Goal: Task Accomplishment & Management: Manage account settings

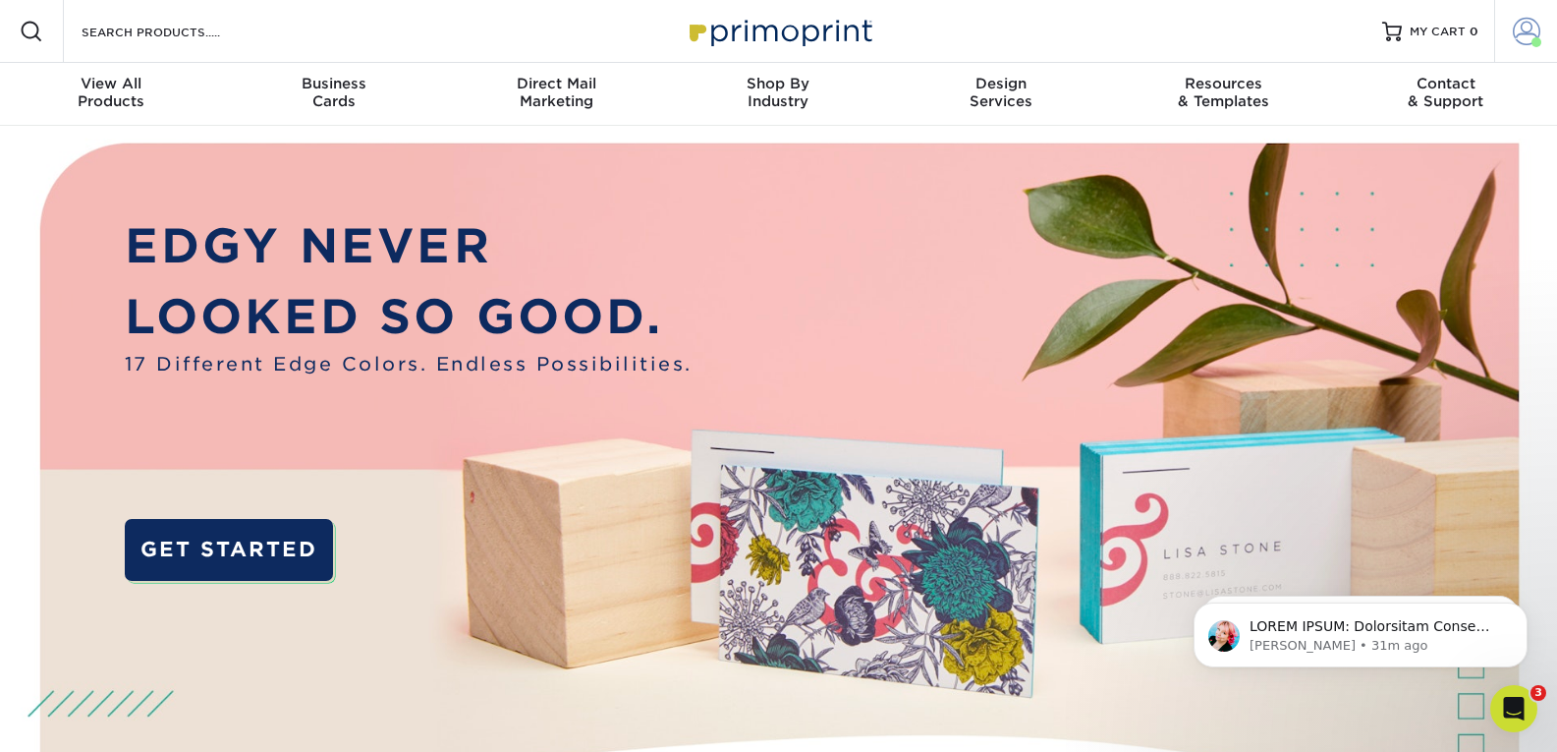
click at [768, 28] on span at bounding box center [1527, 32] width 28 height 28
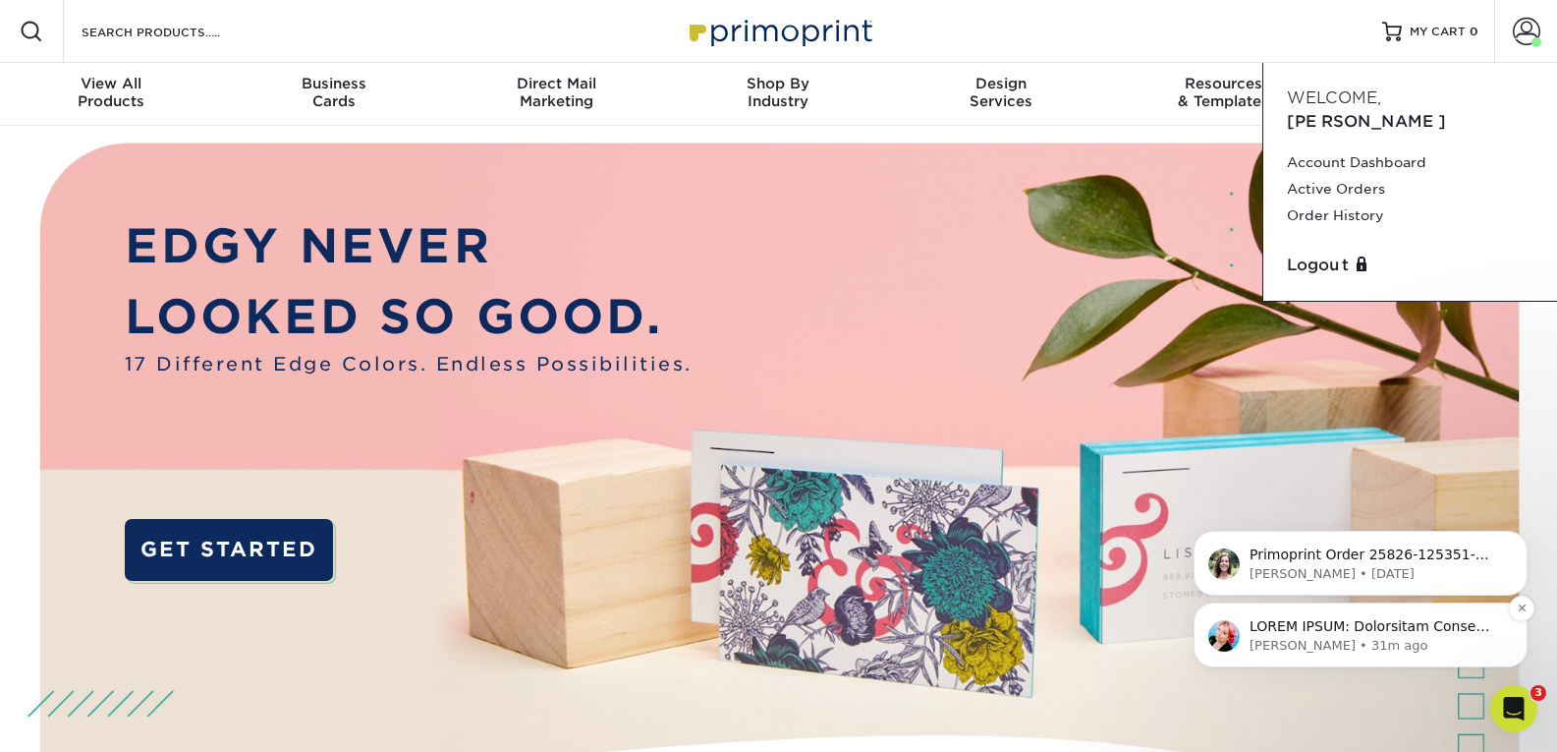
click at [768, 655] on div "Jenny • 31m ago" at bounding box center [1361, 634] width 334 height 65
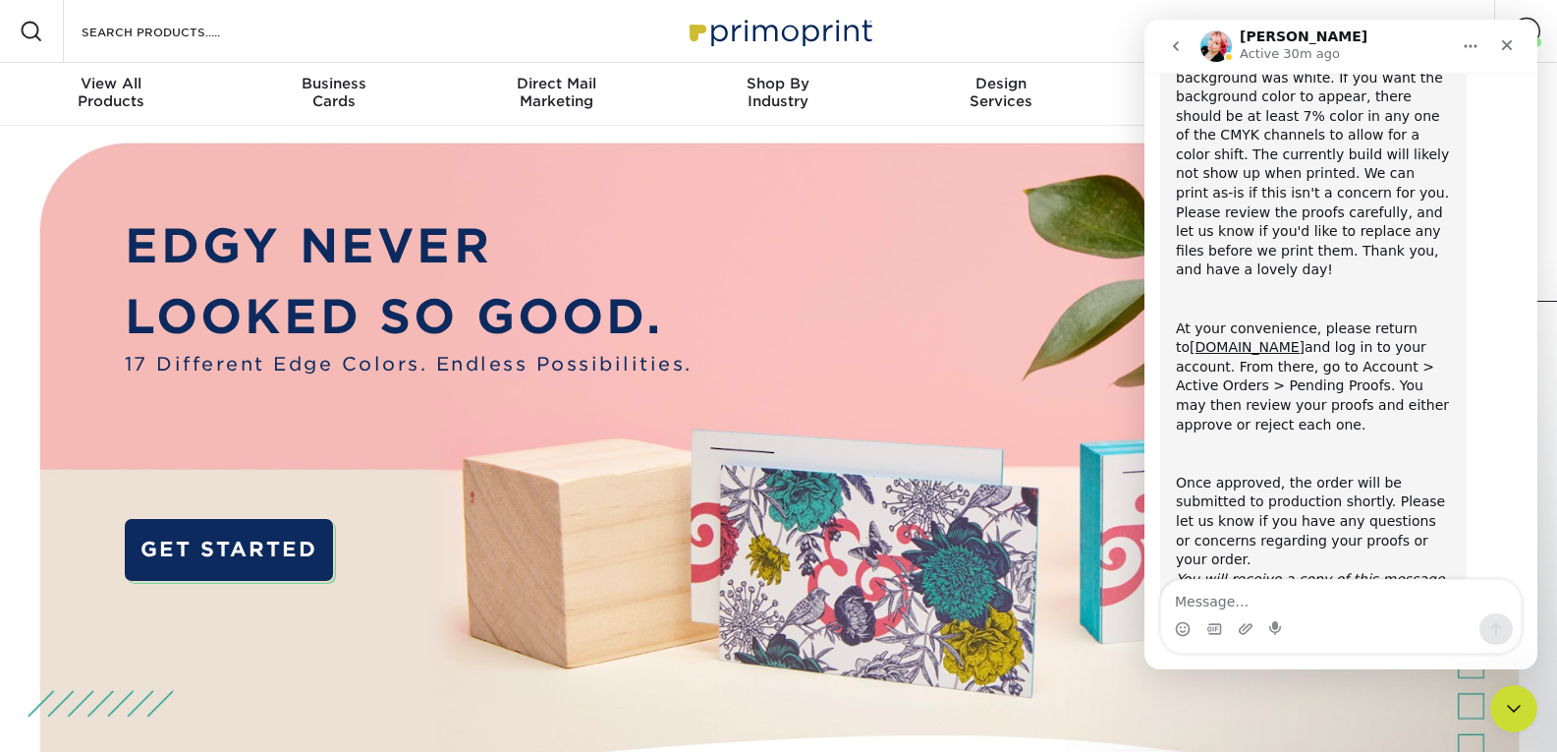
scroll to position [437, 0]
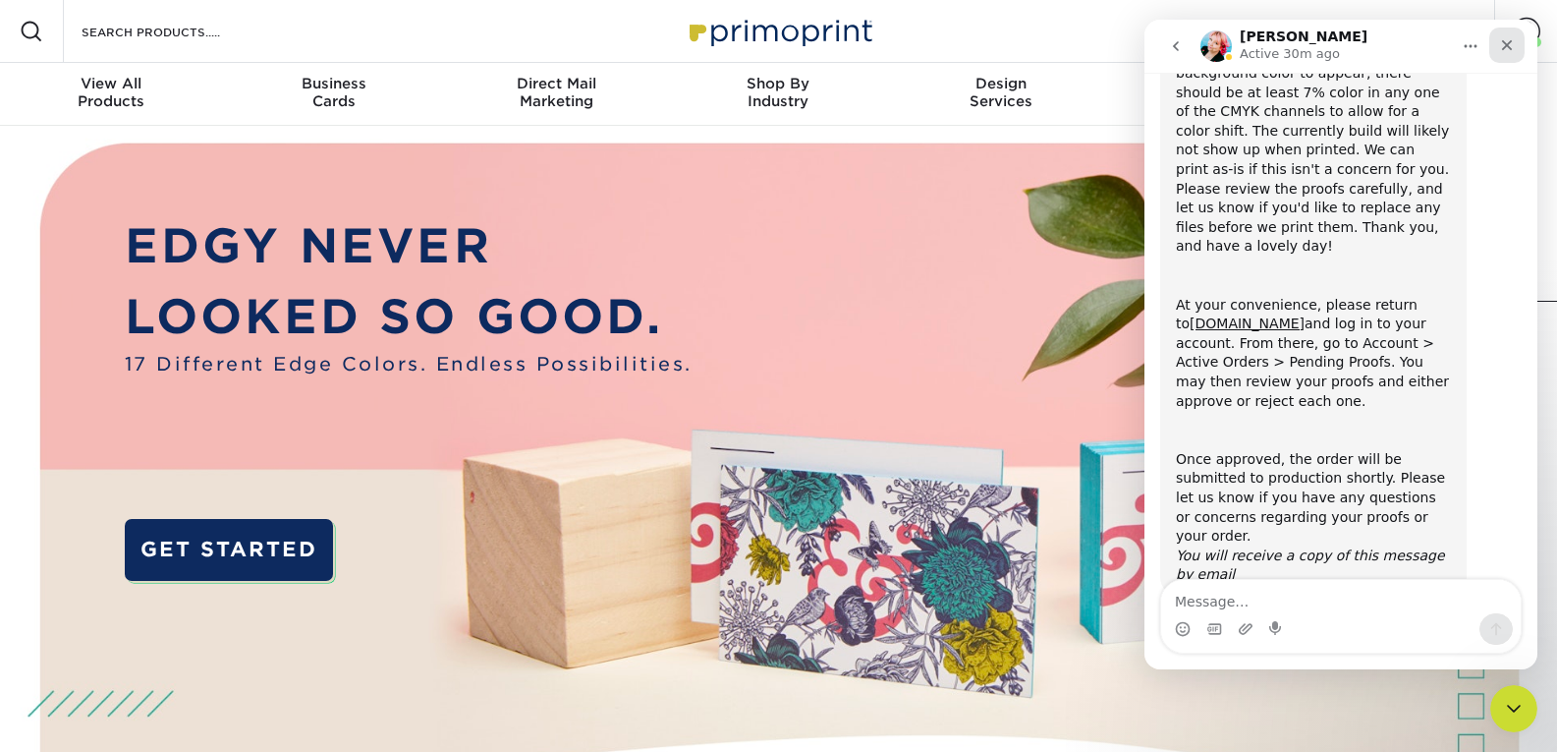
click at [768, 48] on icon "Close" at bounding box center [1507, 45] width 16 height 16
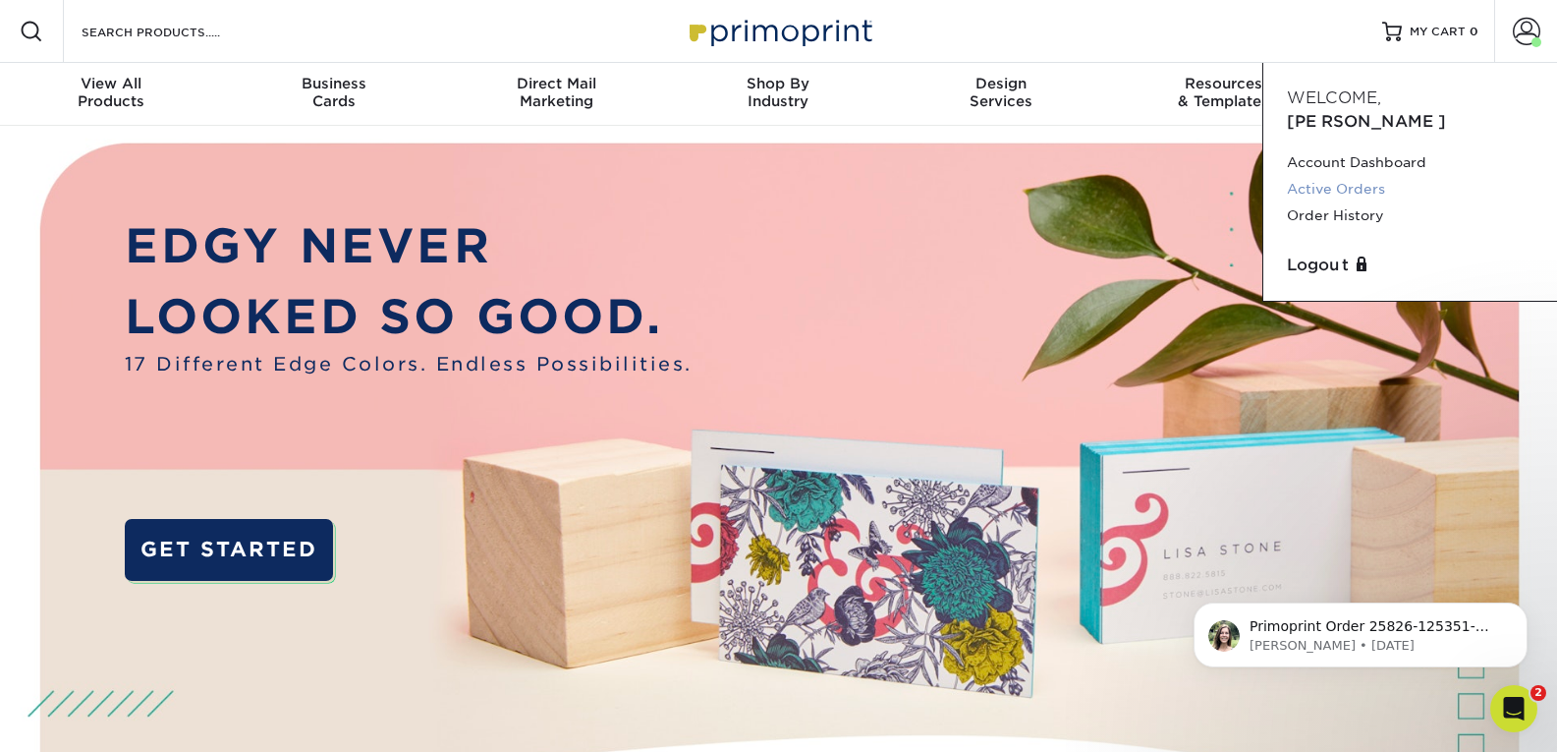
scroll to position [0, 0]
click at [768, 149] on link "Account Dashboard" at bounding box center [1410, 162] width 247 height 27
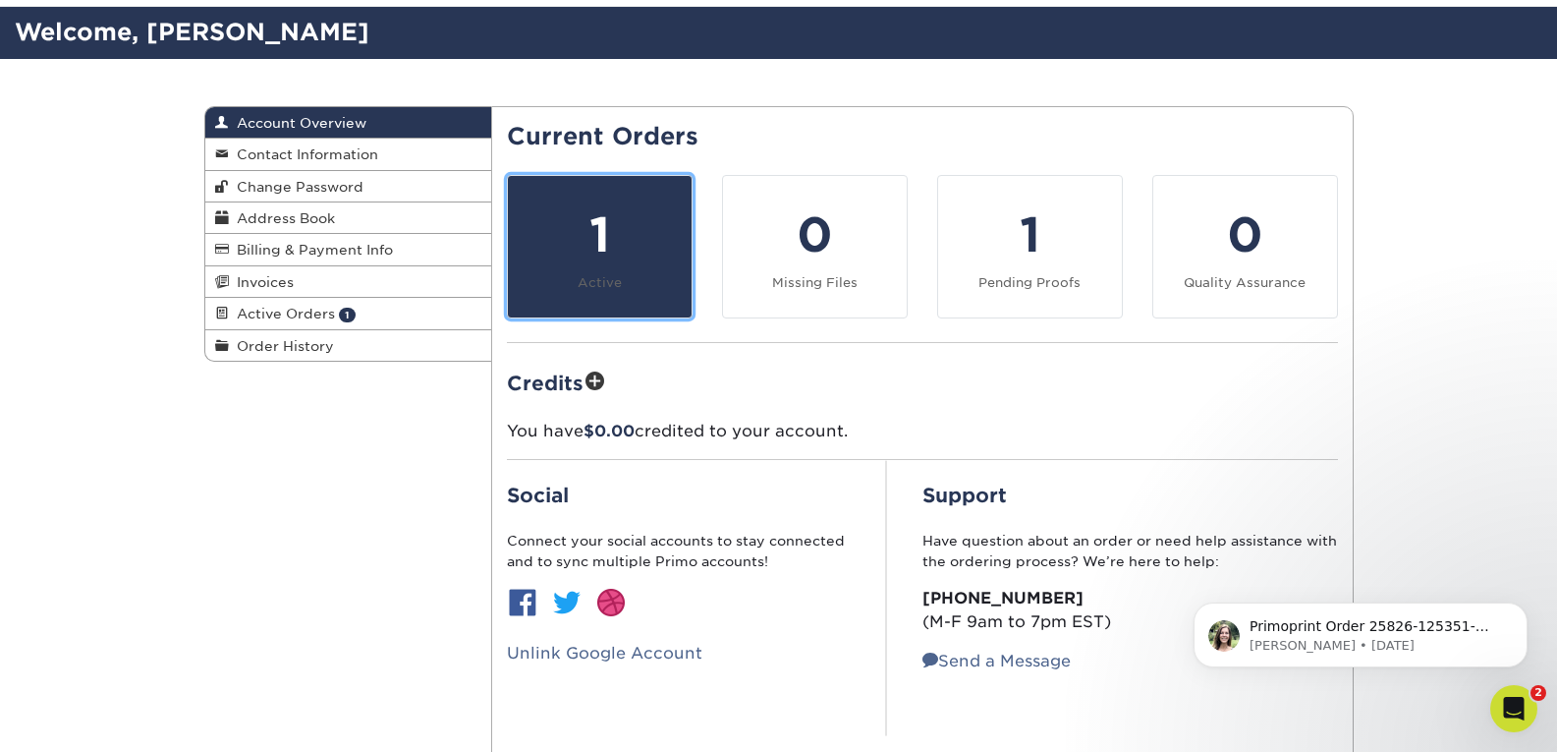
click at [591, 234] on div "1" at bounding box center [600, 234] width 160 height 71
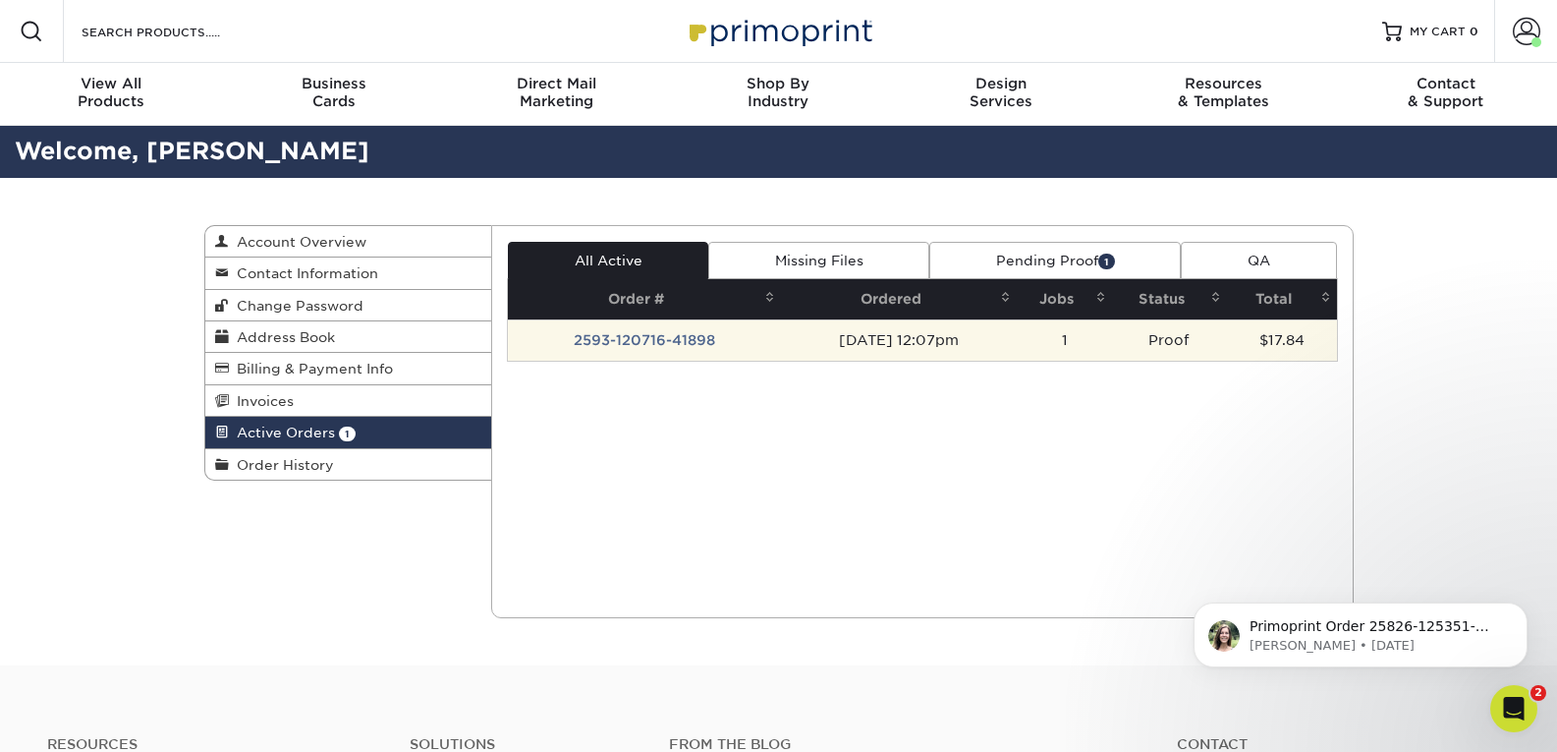
click at [642, 349] on td "2593-120716-41898" at bounding box center [644, 339] width 273 height 41
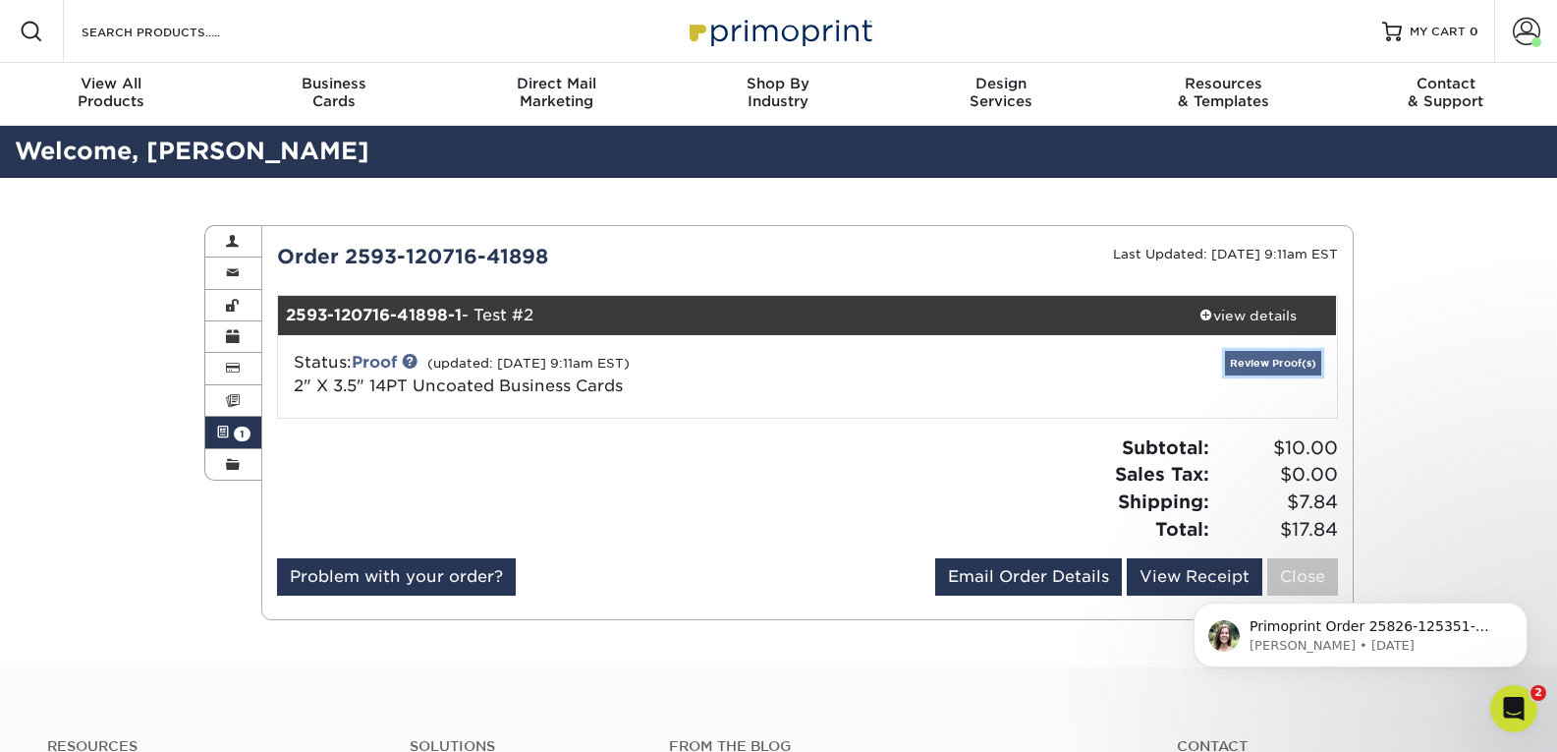
click at [1273, 366] on link "Review Proof(s)" at bounding box center [1273, 363] width 96 height 25
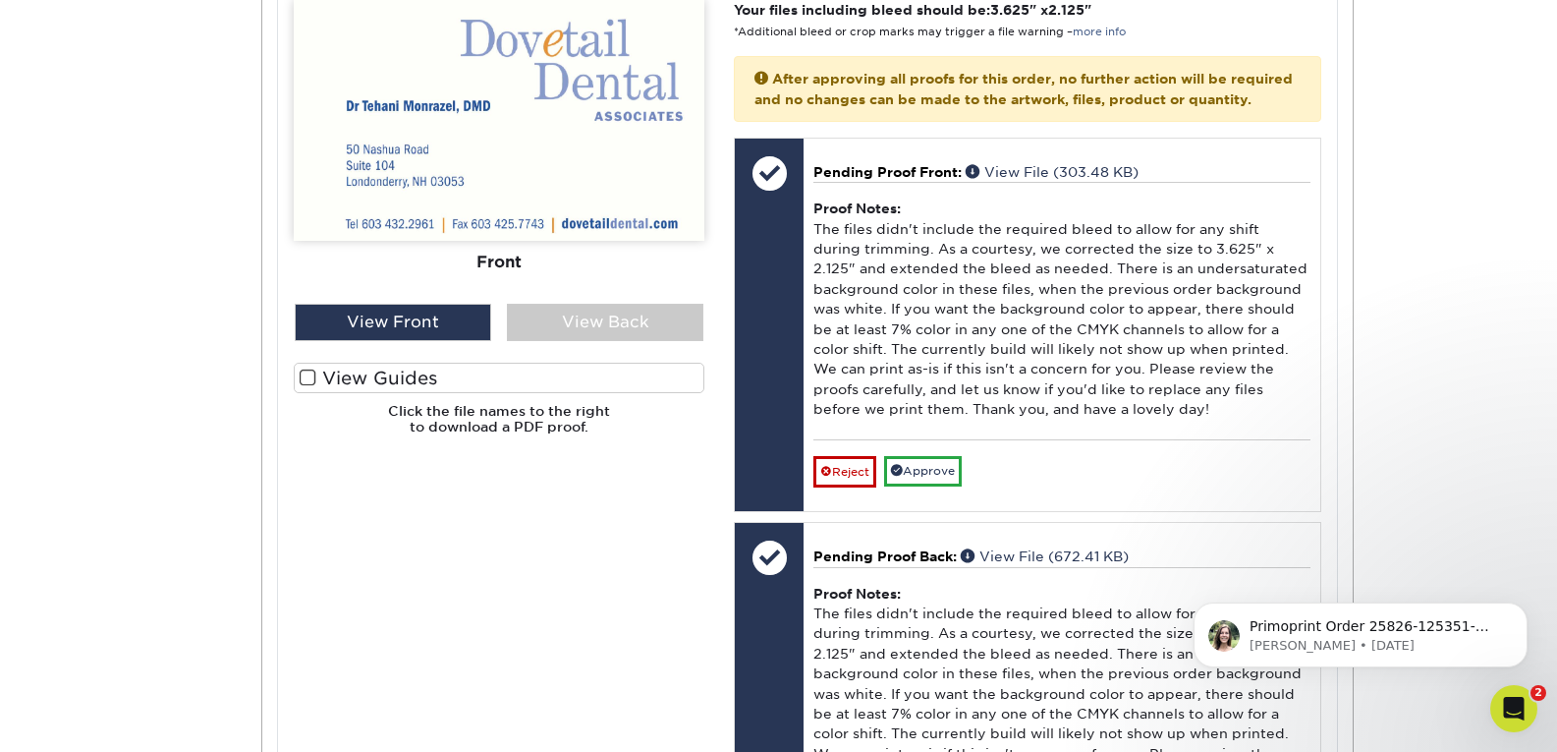
scroll to position [870, 0]
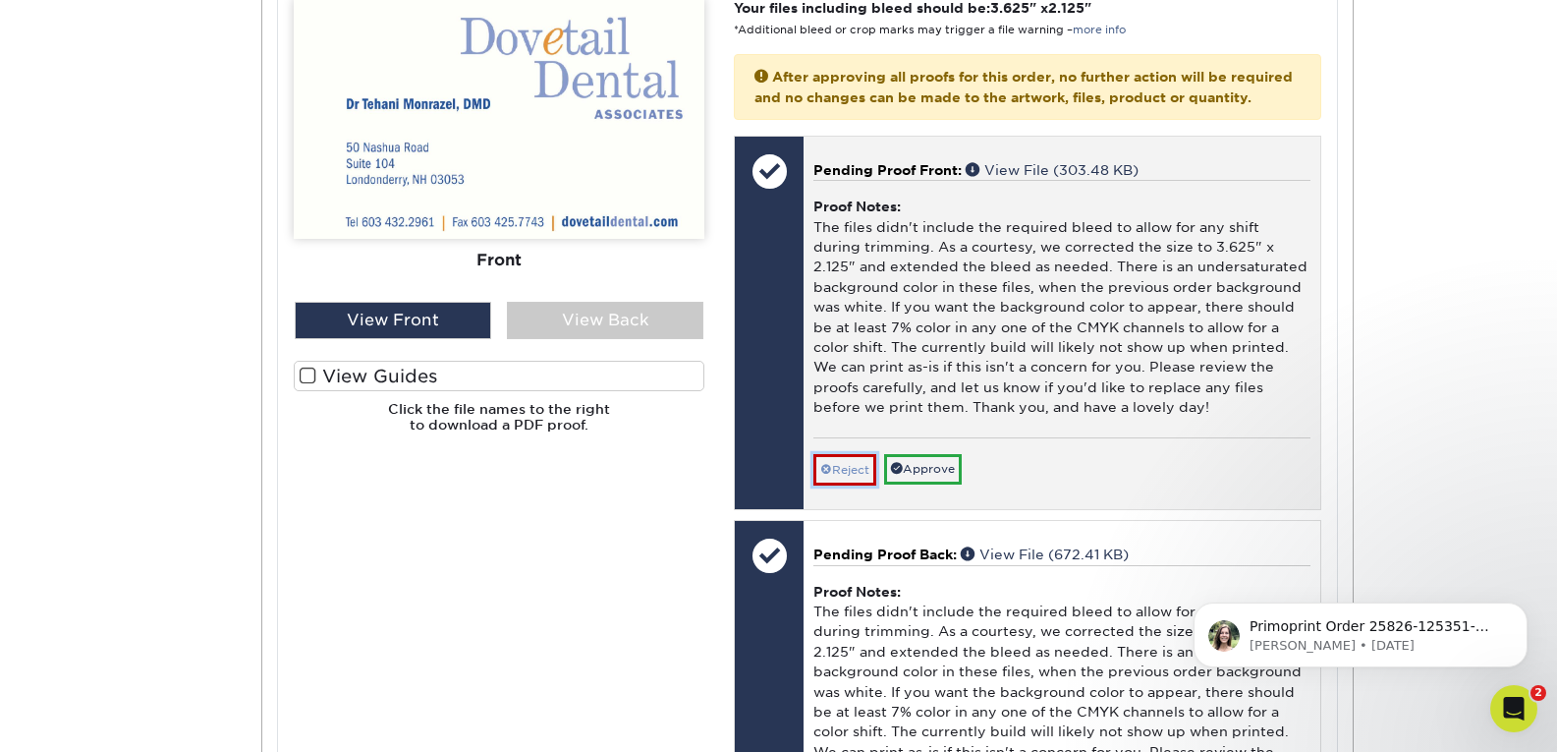
click at [855, 485] on link "Reject" at bounding box center [844, 469] width 63 height 31
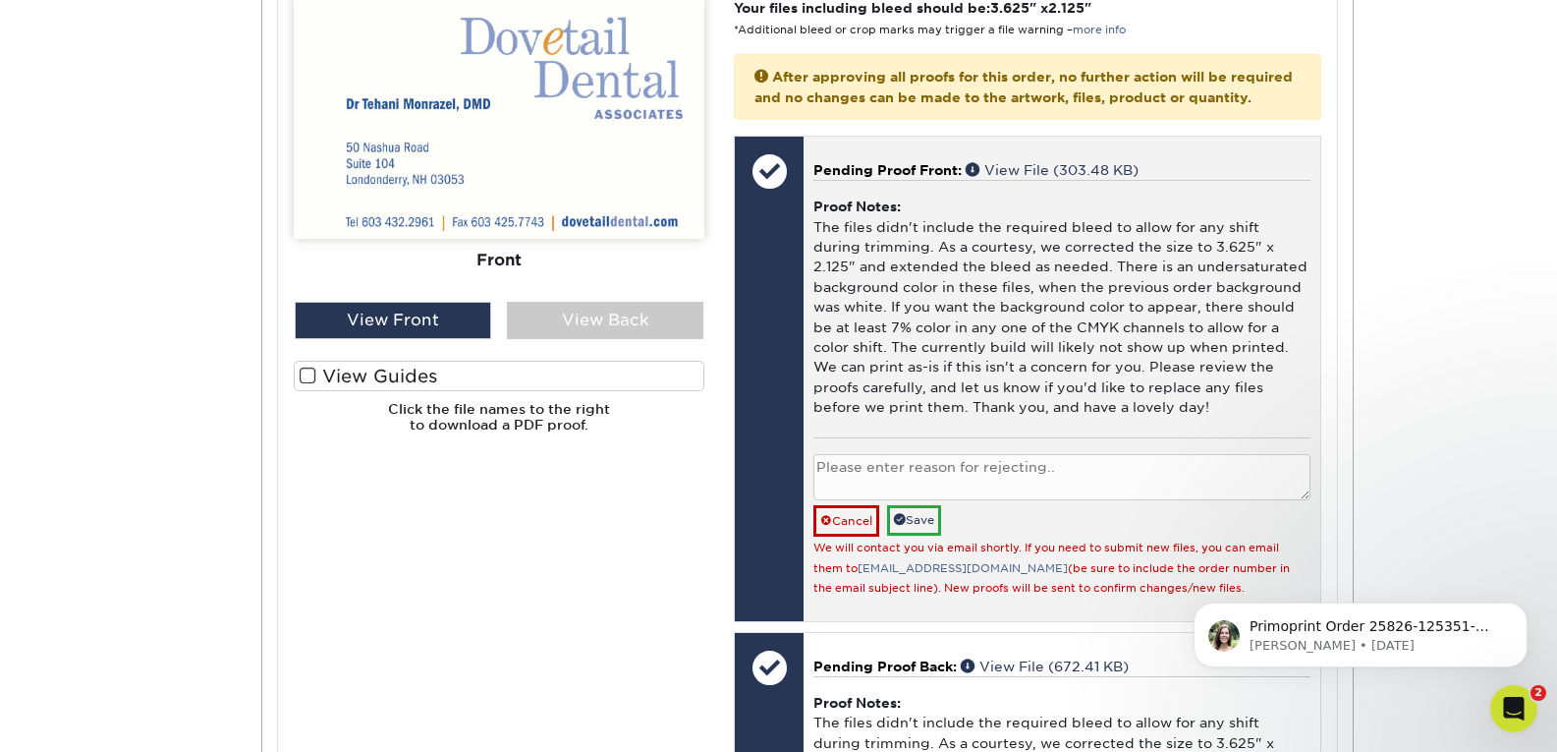
click at [905, 495] on textarea at bounding box center [1061, 477] width 496 height 46
type textarea "I will send an amended file! Thank you"
click at [930, 534] on link "Save" at bounding box center [914, 520] width 54 height 30
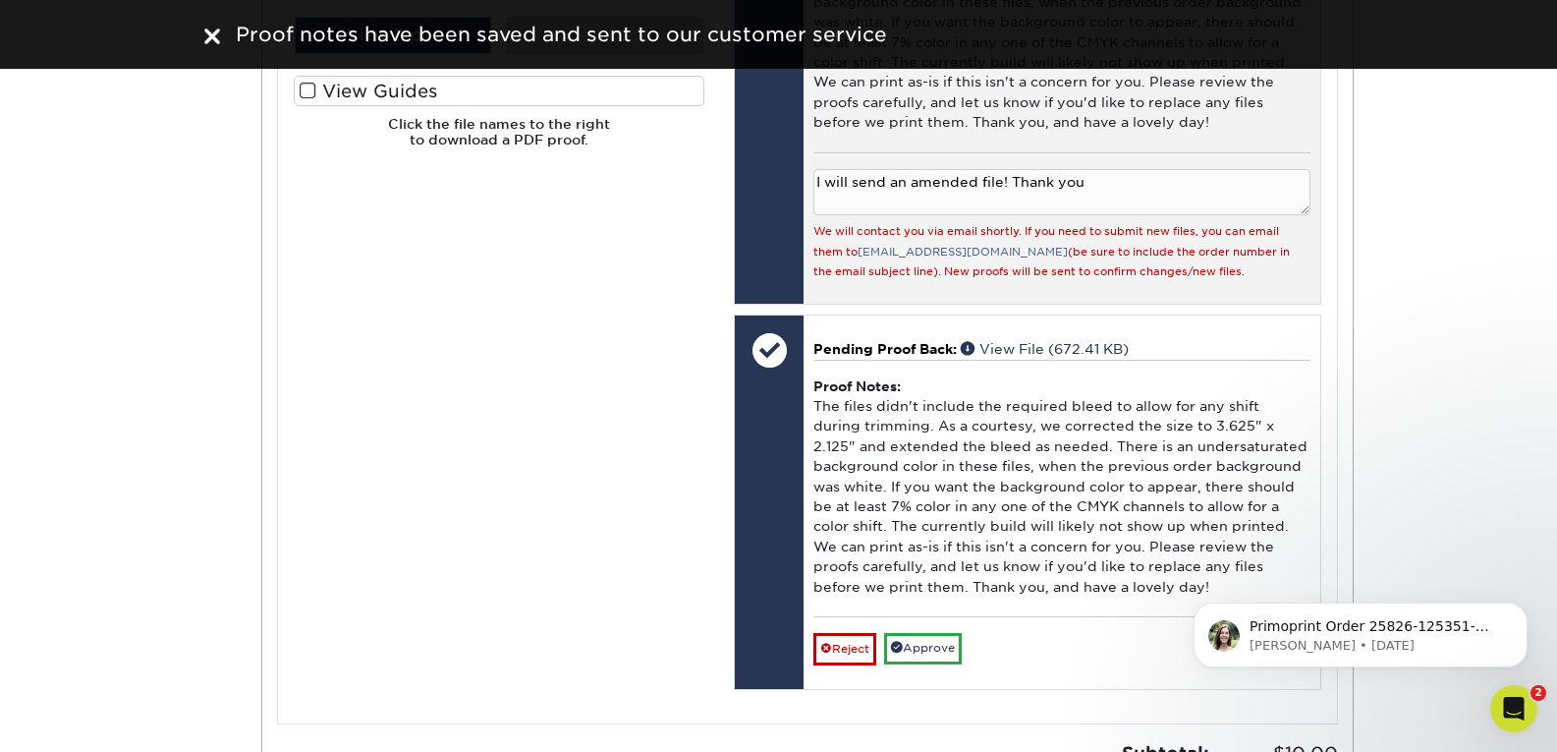
scroll to position [1156, 0]
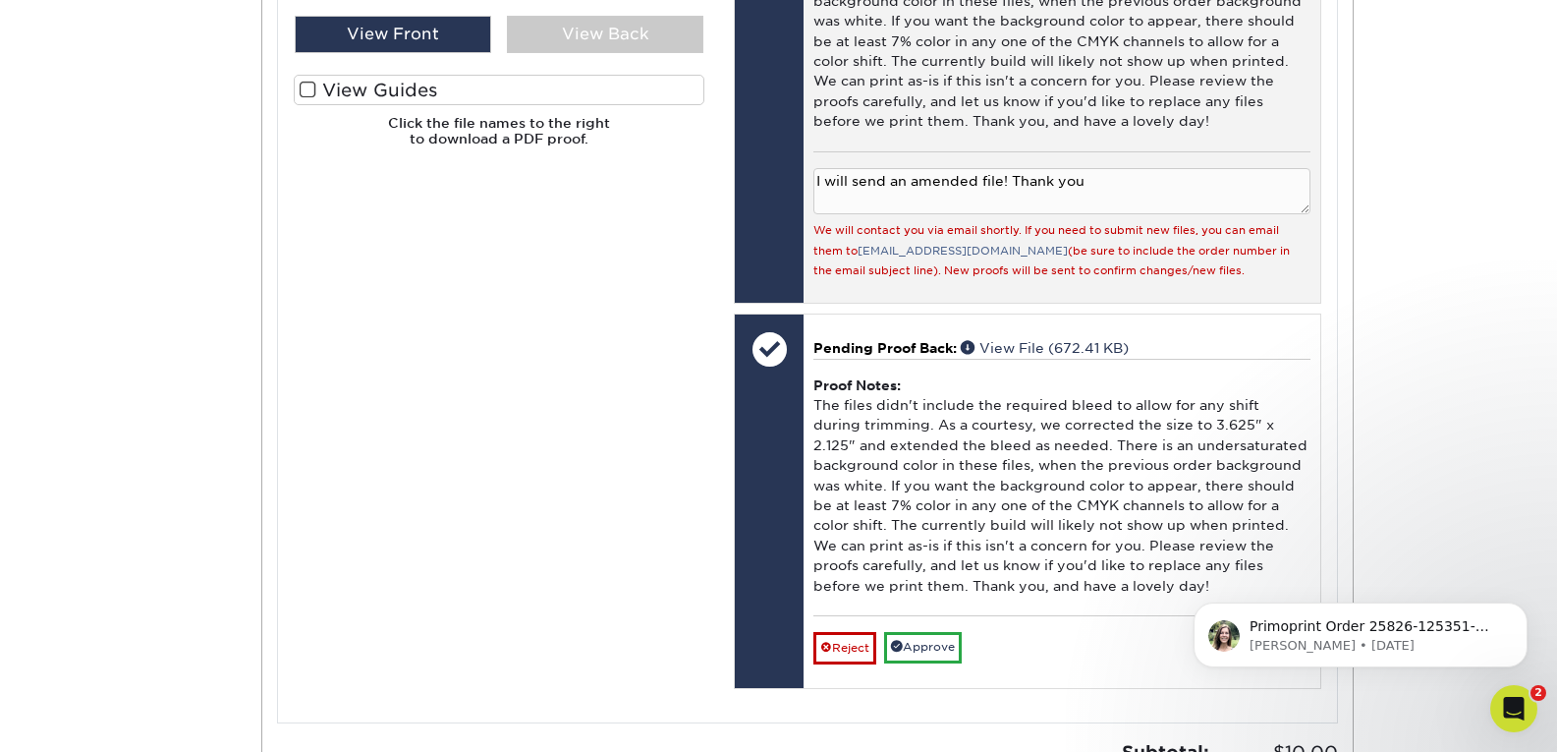
click at [1144, 204] on textarea "I will send an amended file! Thank you" at bounding box center [1061, 191] width 496 height 46
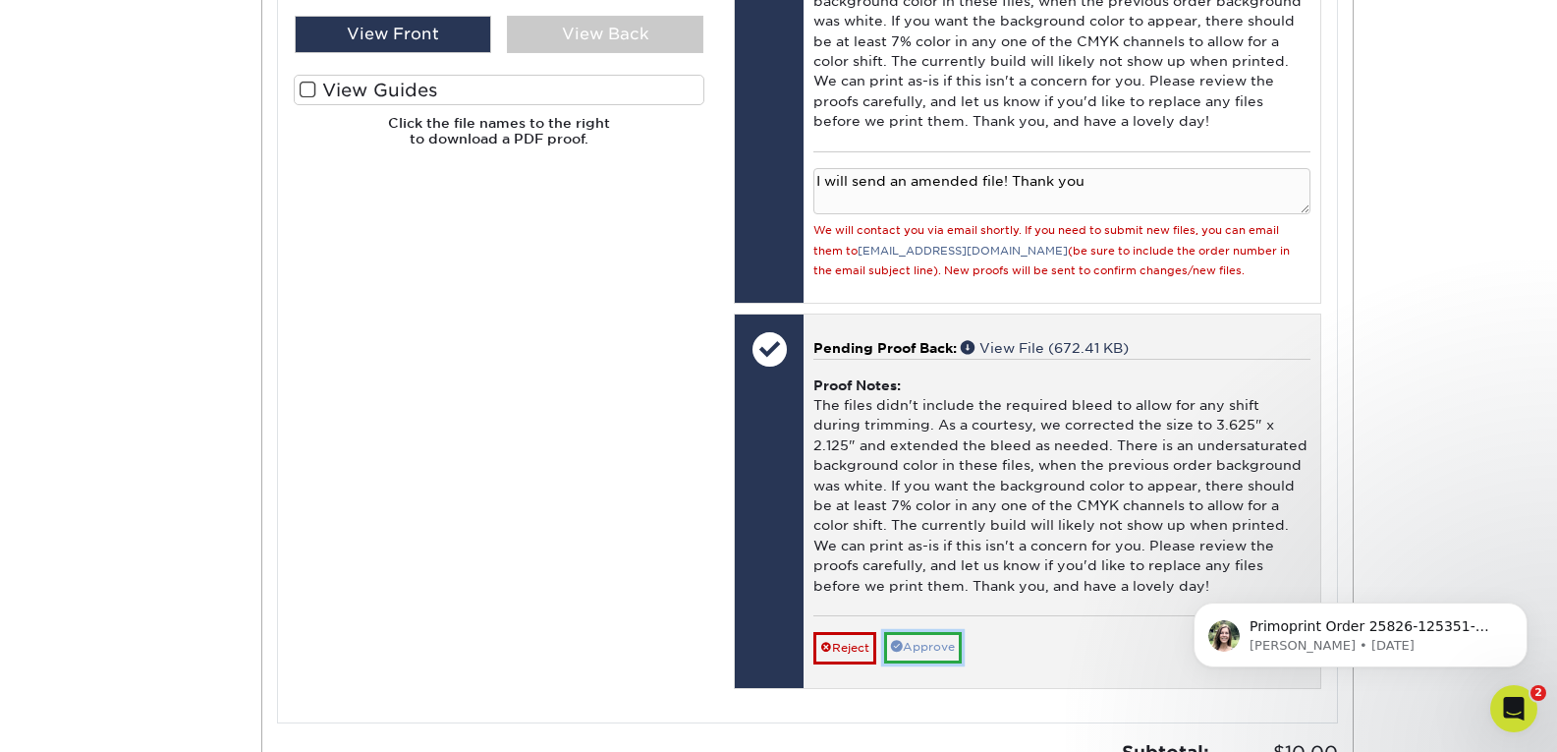
click at [922, 662] on link "Approve" at bounding box center [923, 647] width 78 height 30
click at [838, 651] on link "Saving..." at bounding box center [850, 647] width 75 height 30
click at [832, 657] on link "Saving..." at bounding box center [850, 647] width 75 height 30
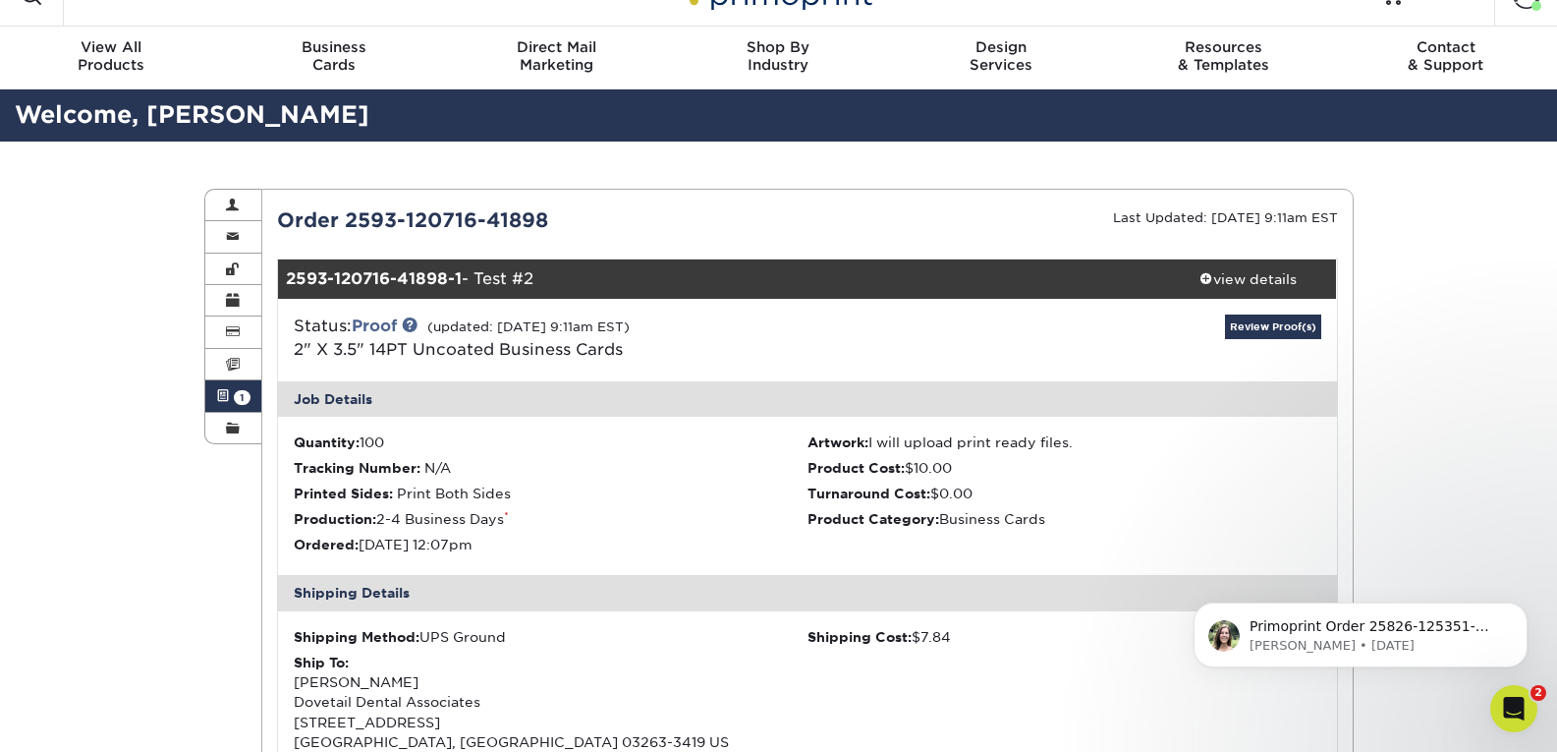
scroll to position [35, 0]
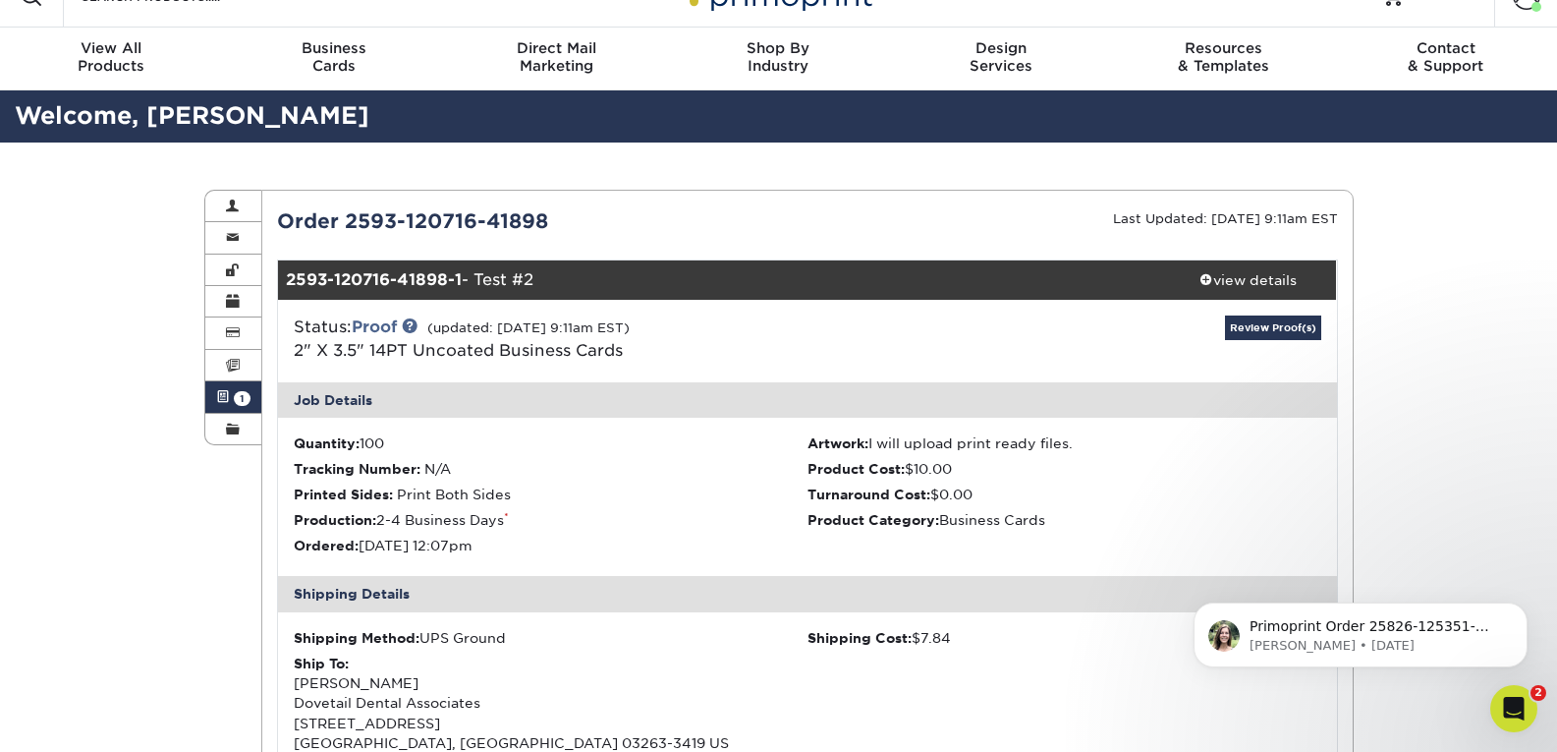
drag, startPoint x: 565, startPoint y: 219, endPoint x: 246, endPoint y: 167, distance: 323.5
copy div "Contact Information Change Password Address Book Billing & Payment Info Invoice…"
drag, startPoint x: 557, startPoint y: 224, endPoint x: 344, endPoint y: 215, distance: 213.4
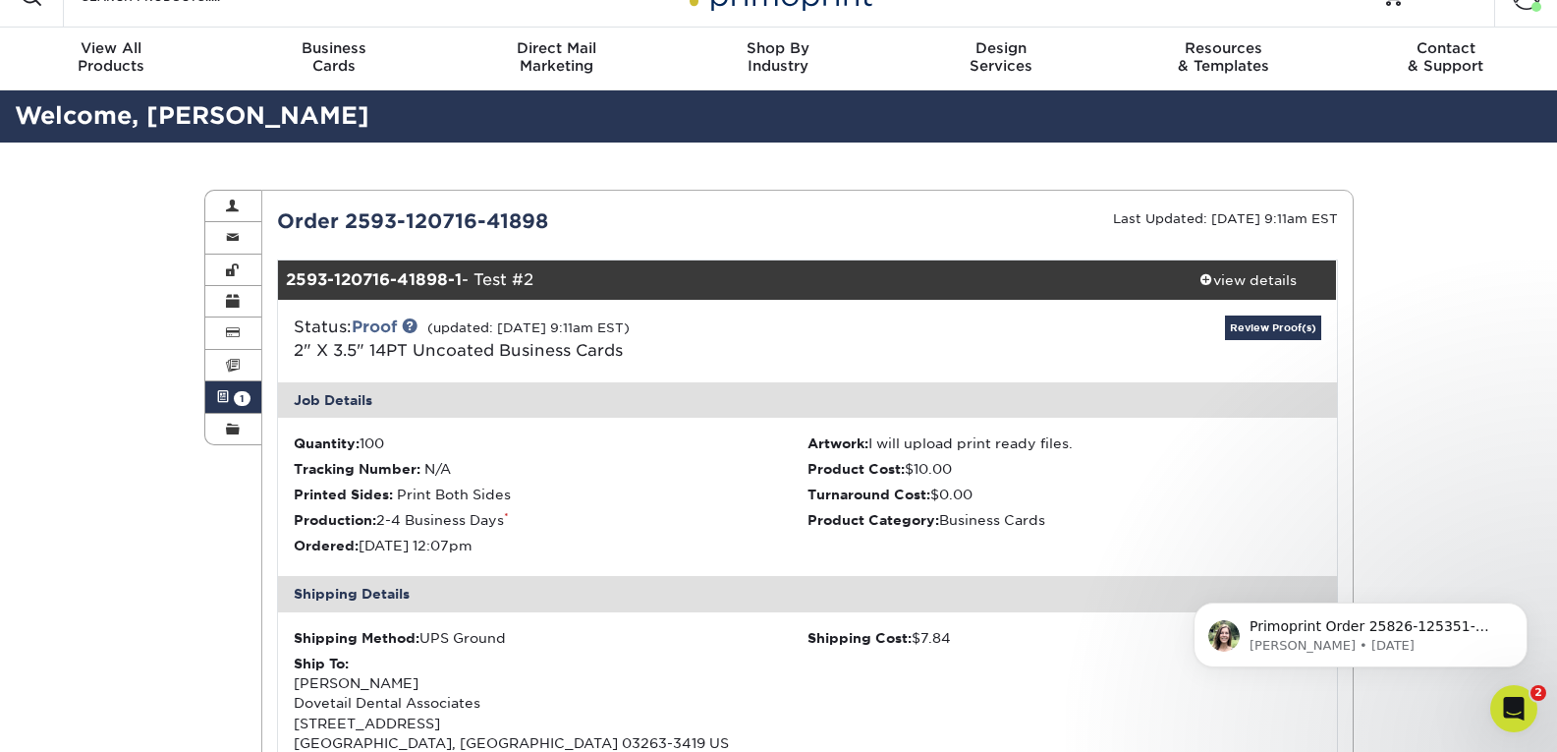
click at [344, 215] on div "Order 2593-120716-41898" at bounding box center [534, 220] width 545 height 29
copy div "2593-120716-41898"
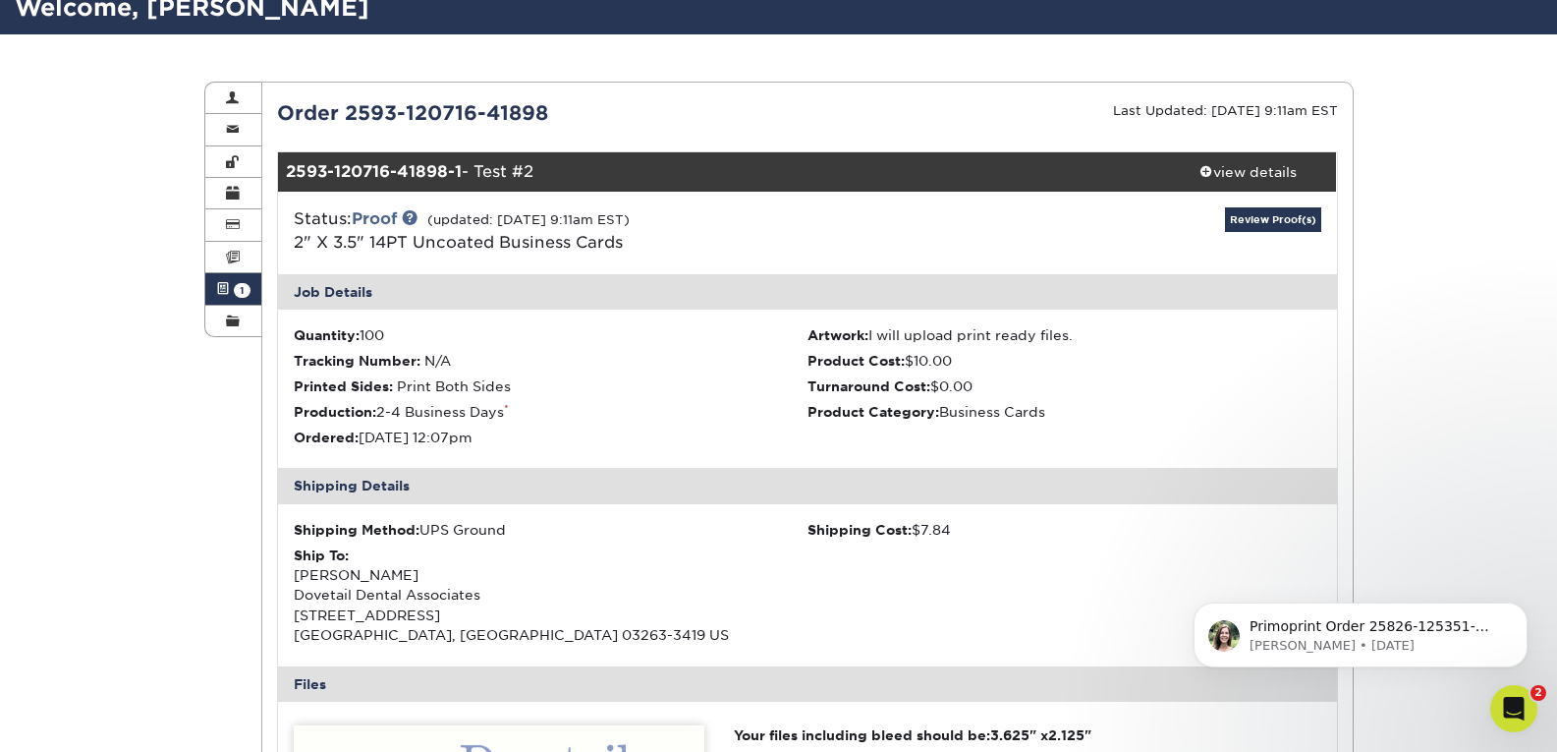
scroll to position [0, 0]
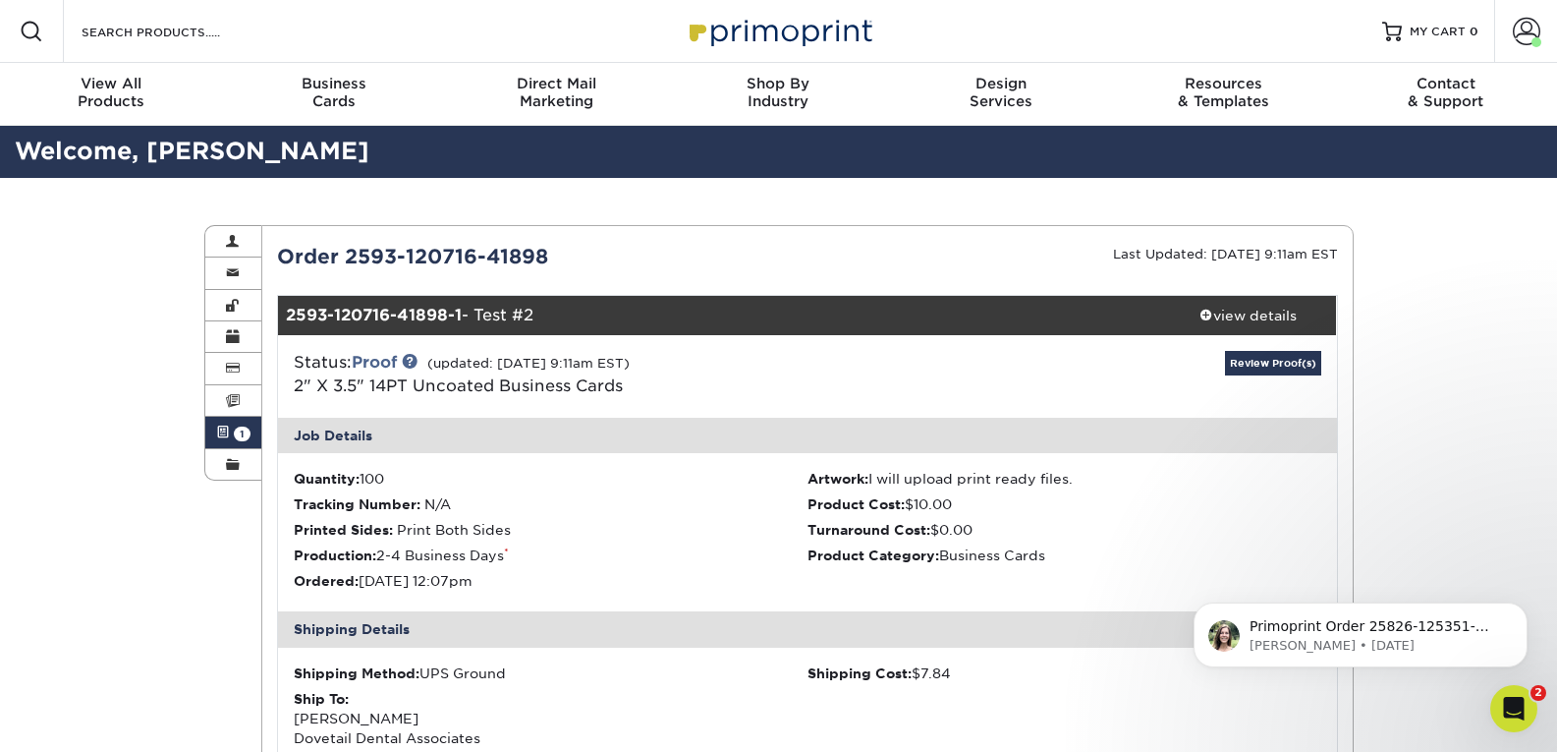
click at [228, 441] on link "Active Orders 1" at bounding box center [233, 432] width 57 height 31
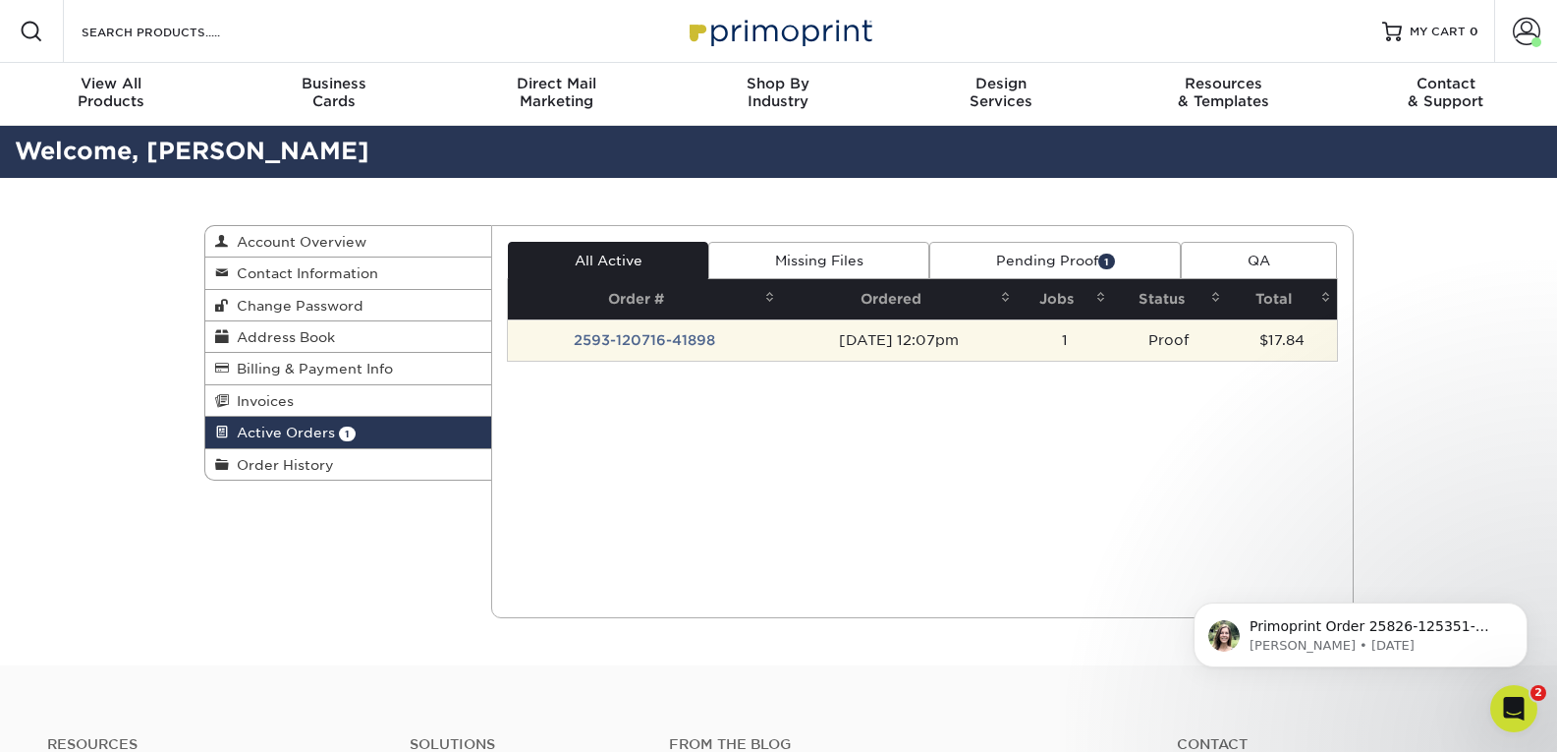
click at [636, 335] on td "2593-120716-41898" at bounding box center [644, 339] width 273 height 41
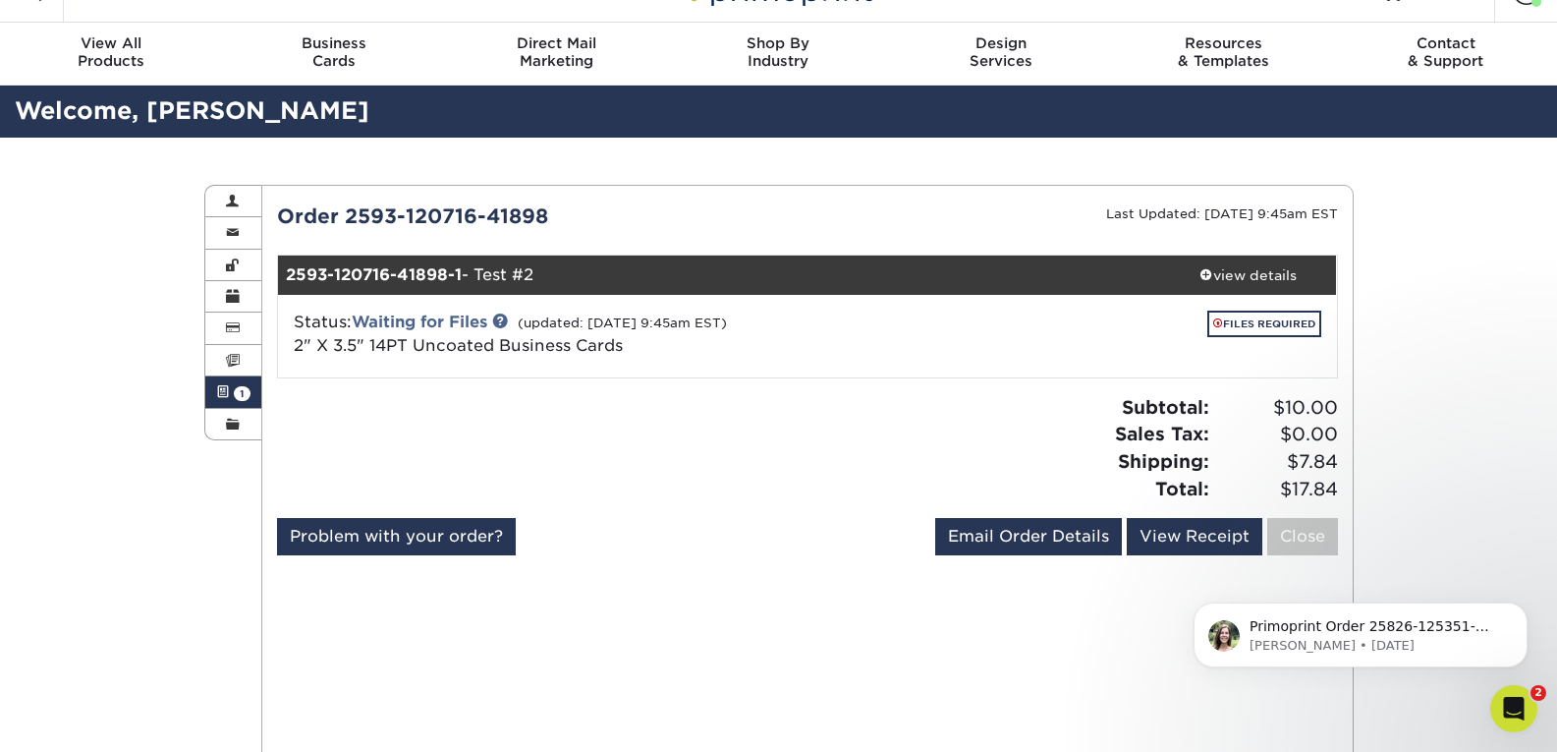
scroll to position [41, 0]
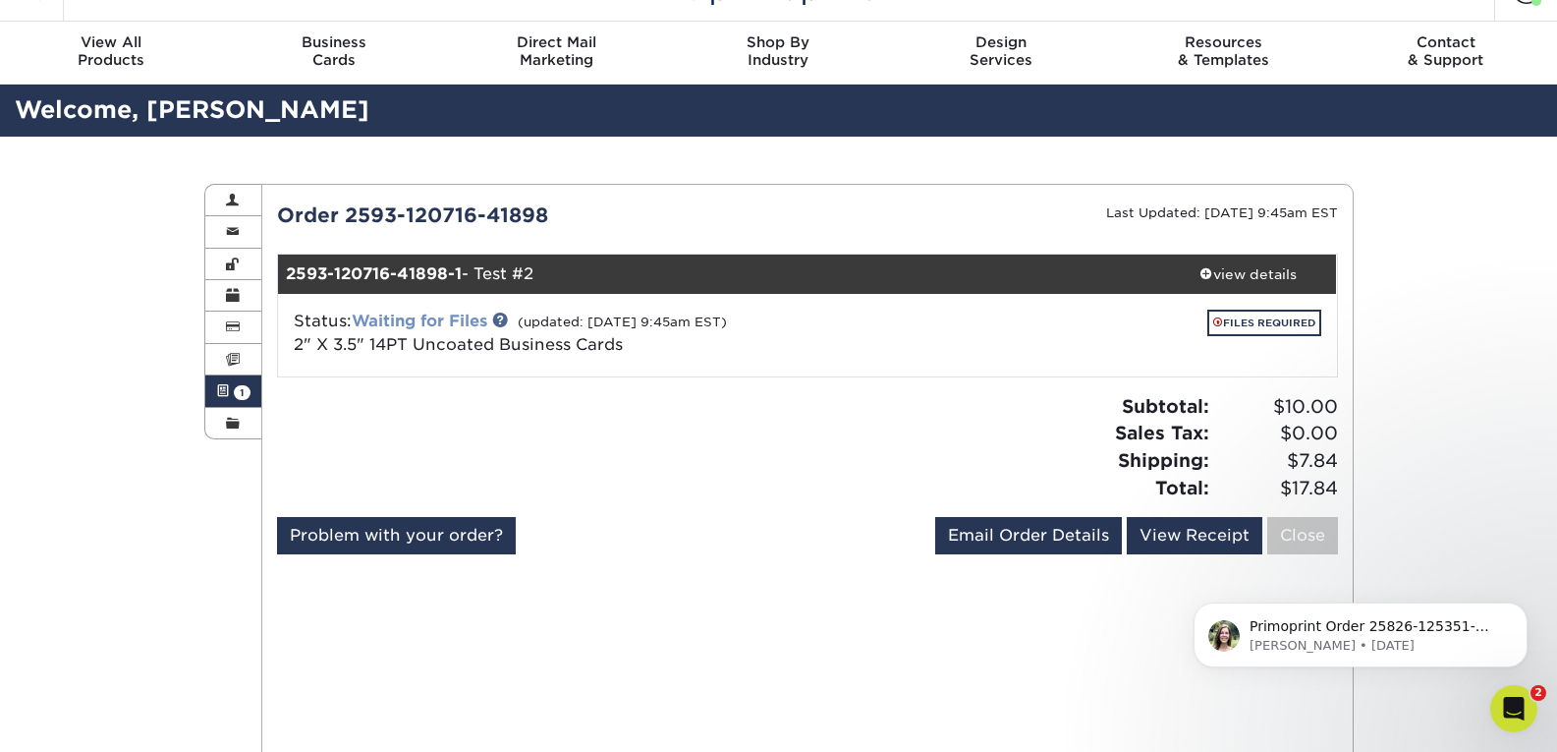
click at [474, 315] on link "Waiting for Files" at bounding box center [420, 320] width 136 height 19
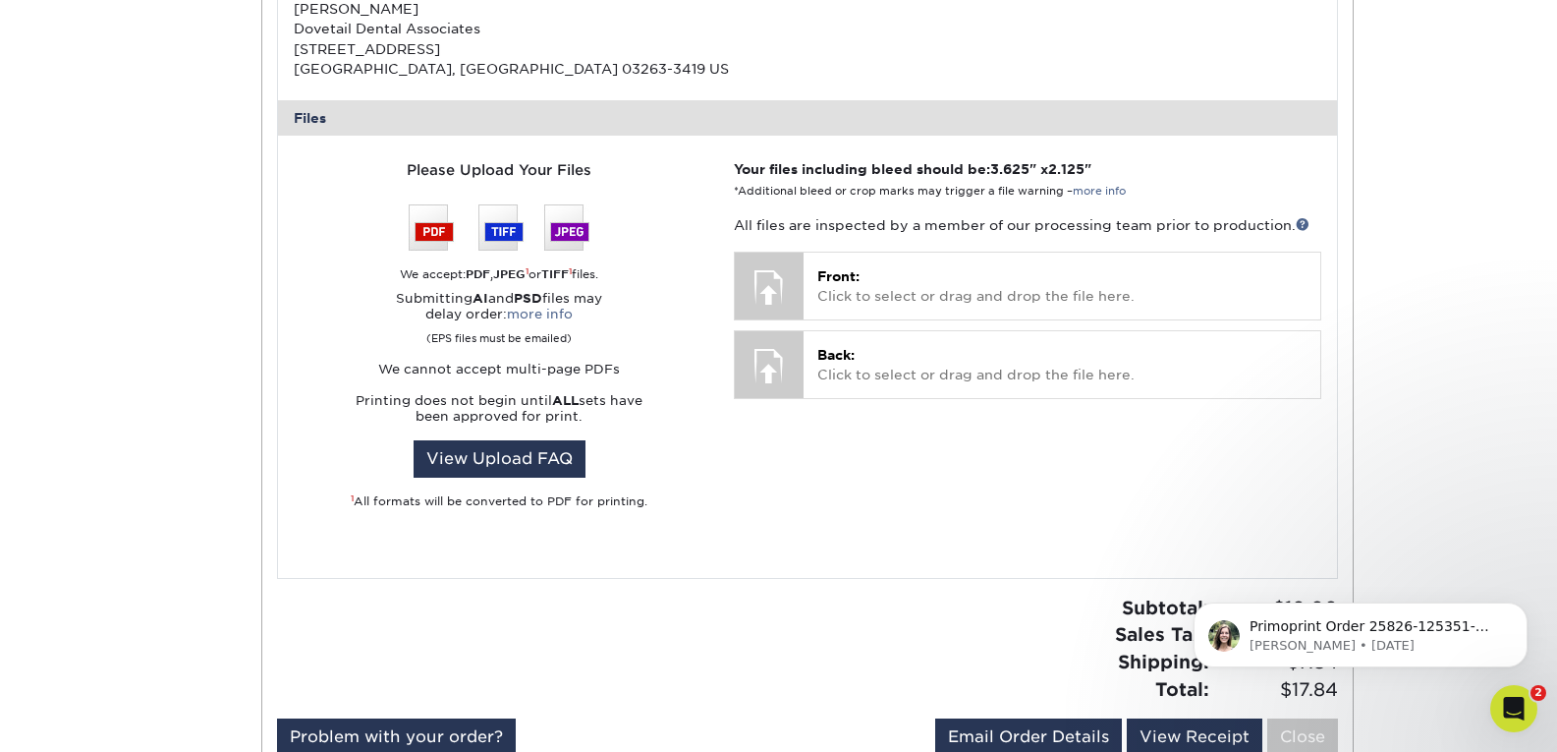
scroll to position [731, 0]
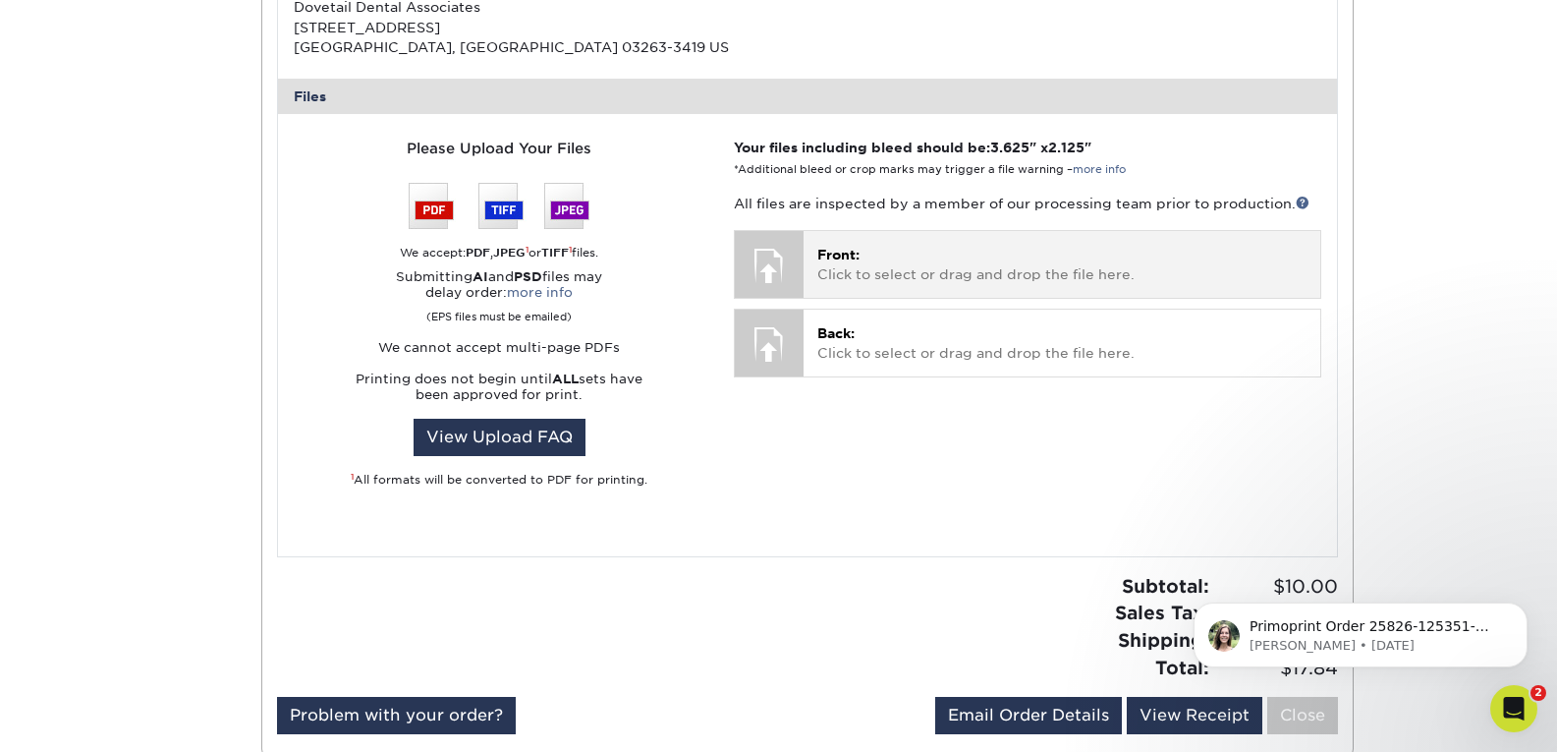
click at [819, 274] on p "Front: Click to select or drag and drop the file here." at bounding box center [1061, 265] width 488 height 40
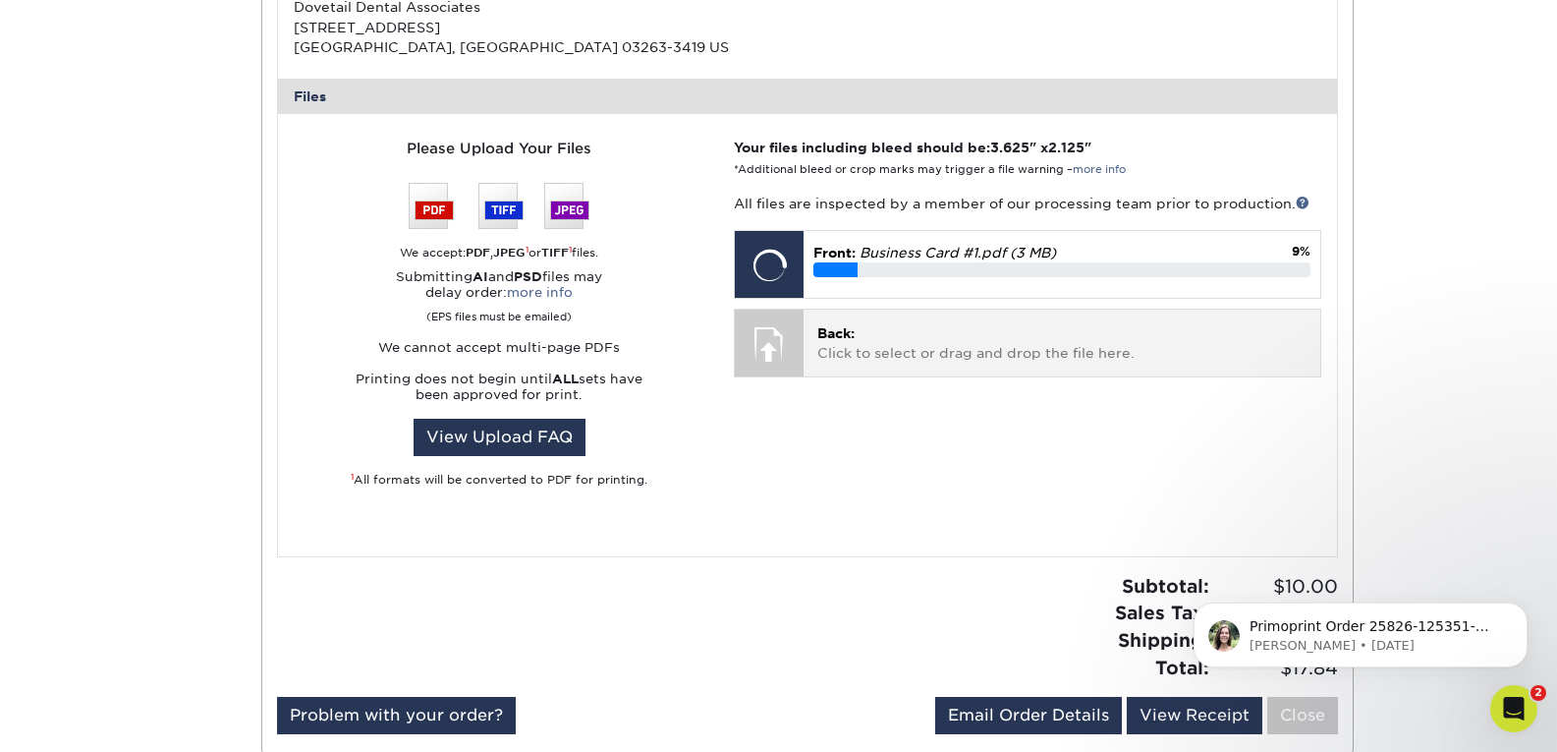
click at [826, 351] on p "Back: Click to select or drag and drop the file here." at bounding box center [1061, 343] width 488 height 40
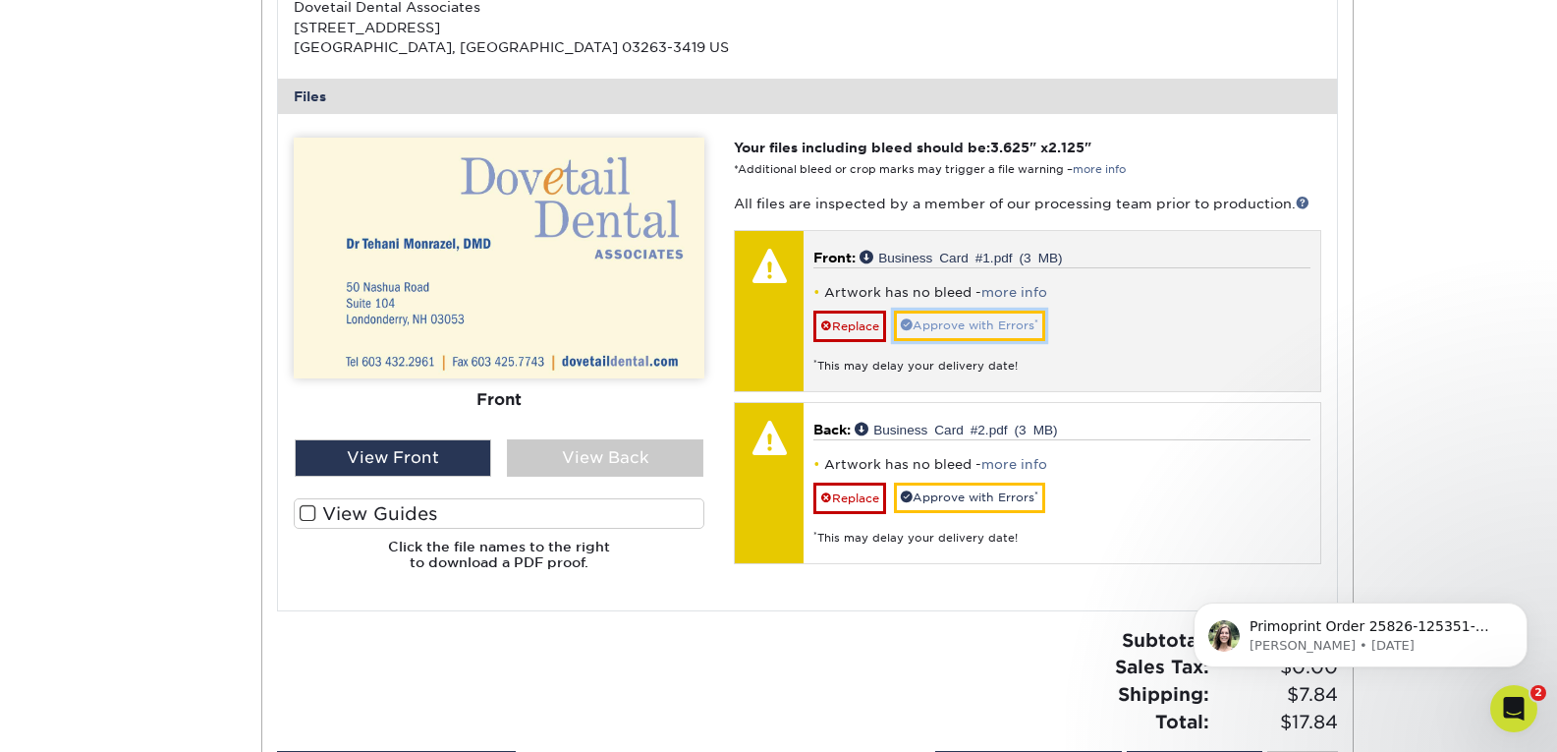
click at [972, 319] on link "Approve with Errors *" at bounding box center [969, 325] width 151 height 30
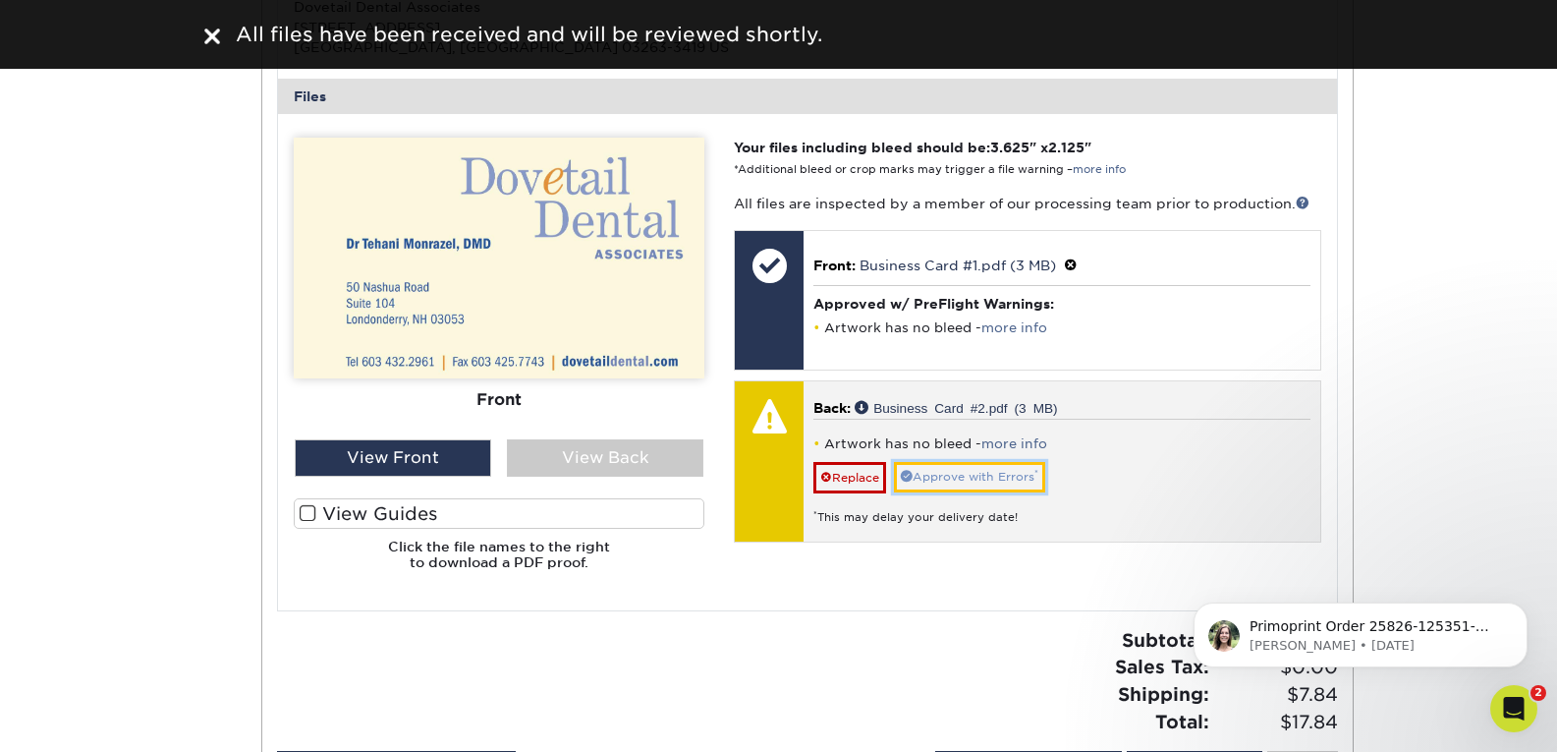
click at [988, 479] on link "Approve with Errors *" at bounding box center [969, 477] width 151 height 30
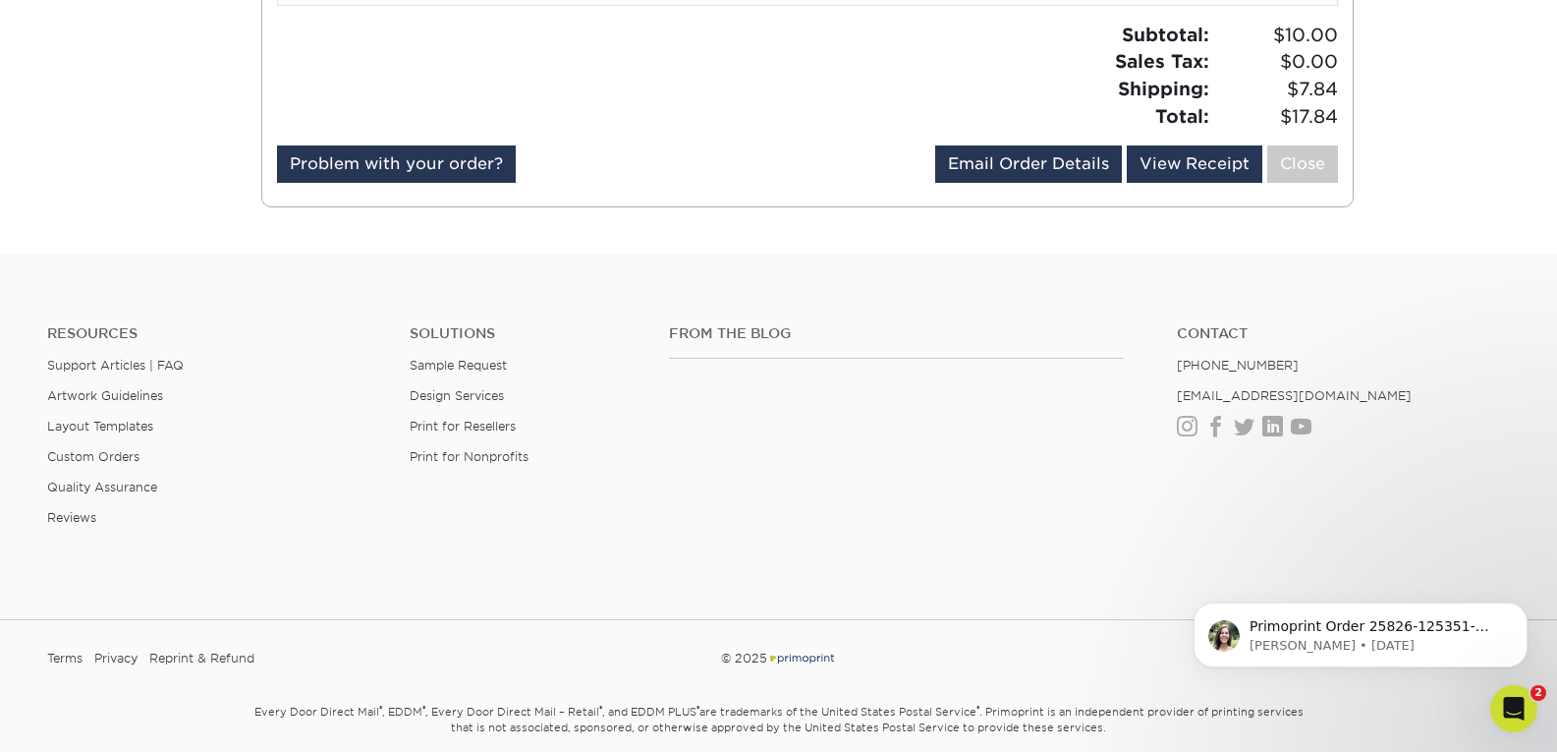
scroll to position [1414, 0]
